Goal: Check status: Check status

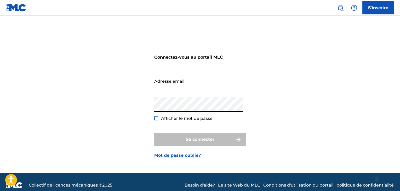
type input "[EMAIL_ADDRESS][DOMAIN_NAME]"
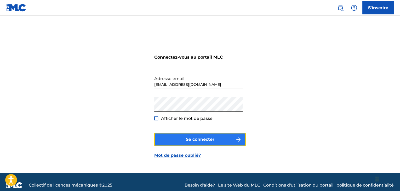
click at [176, 136] on button "Se connecter" at bounding box center [199, 139] width 91 height 13
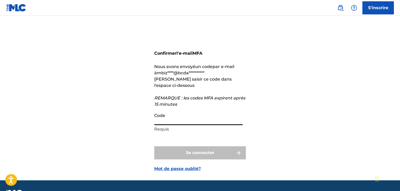
click at [168, 122] on input "Code" at bounding box center [198, 117] width 88 height 15
paste input "608824"
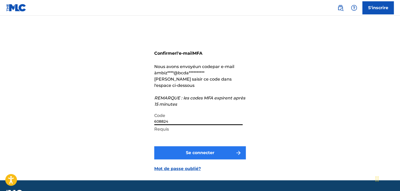
type input "608824"
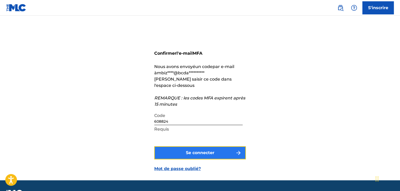
click at [200, 158] on button "Se connecter" at bounding box center [199, 152] width 91 height 13
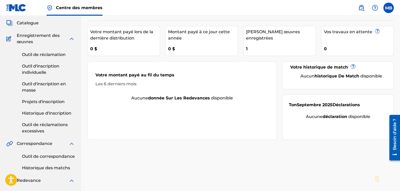
scroll to position [29, 0]
click at [38, 114] on font "Historique d'inscription" at bounding box center [46, 112] width 49 height 5
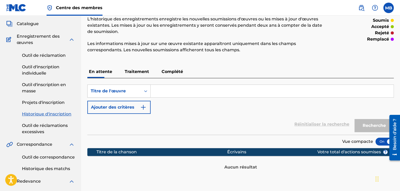
scroll to position [28, 0]
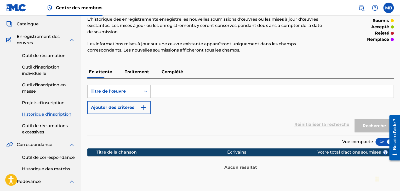
click at [147, 70] on font "Traitement" at bounding box center [137, 71] width 24 height 5
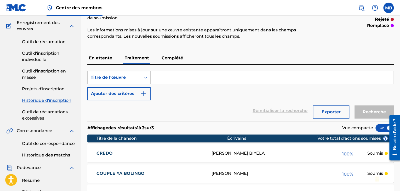
scroll to position [45, 0]
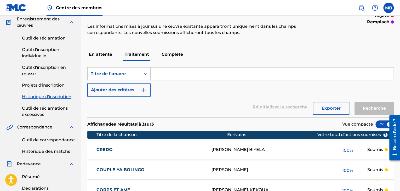
click at [171, 58] on p "Complété" at bounding box center [172, 54] width 25 height 13
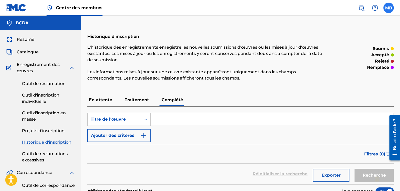
click at [384, 7] on label at bounding box center [388, 8] width 10 height 10
click at [388, 8] on input "MB [PERSON_NAME] [EMAIL_ADDRESS][DOMAIN_NAME] Préférences de notification Profi…" at bounding box center [388, 8] width 0 height 0
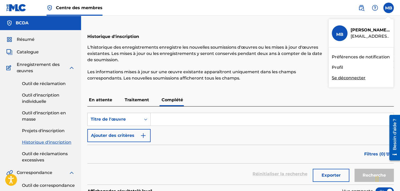
click at [336, 77] on font "Se déconnecter" at bounding box center [349, 77] width 34 height 5
click at [388, 8] on input "MB [PERSON_NAME] [EMAIL_ADDRESS][DOMAIN_NAME] Préférences de notification Profi…" at bounding box center [388, 8] width 0 height 0
